Goal: Task Accomplishment & Management: Manage account settings

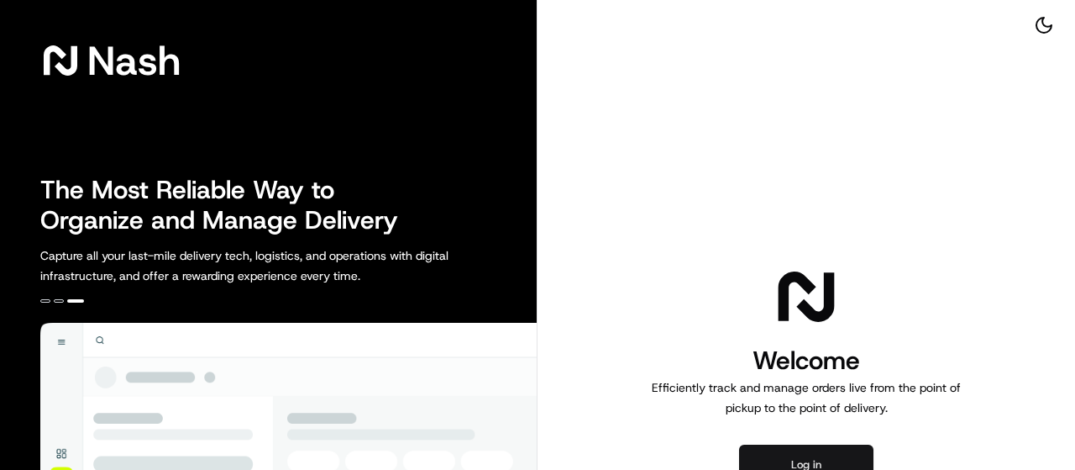
click at [843, 466] on button "Log in" at bounding box center [806, 464] width 134 height 40
